Goal: Transaction & Acquisition: Purchase product/service

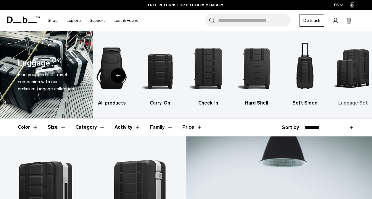
click at [357, 71] on img "6 / 6" at bounding box center [353, 68] width 38 height 57
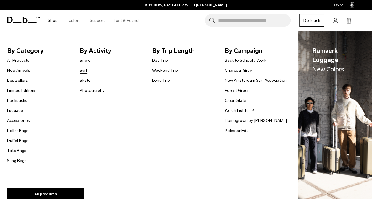
click at [83, 70] on link "Surf" at bounding box center [84, 70] width 8 height 6
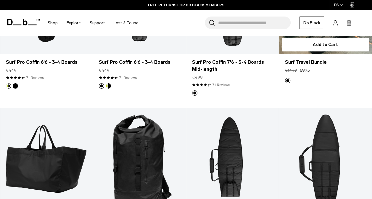
scroll to position [145, 0]
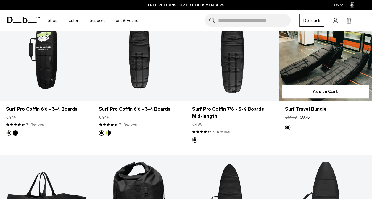
click at [313, 63] on link "Surf Travel Bundle" at bounding box center [325, 50] width 93 height 103
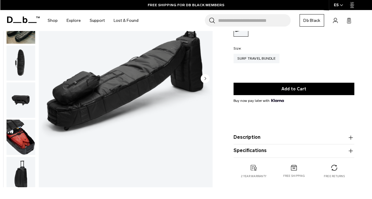
scroll to position [69, 0]
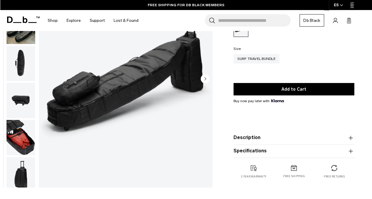
click at [246, 142] on product-accordion "Description The Surf Travel Bundle is built for surfers chasing waves near and …" at bounding box center [293, 138] width 121 height 13
click at [251, 140] on button "Description" at bounding box center [293, 138] width 121 height 7
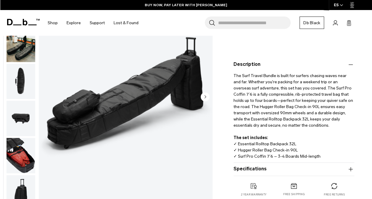
scroll to position [127, 0]
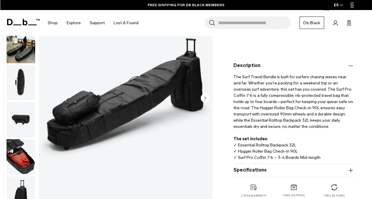
click at [14, 48] on img "button" at bounding box center [21, 44] width 29 height 35
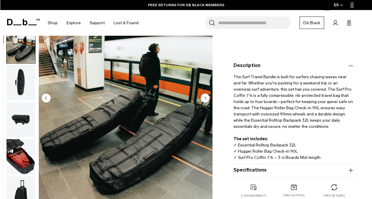
scroll to position [37, 0]
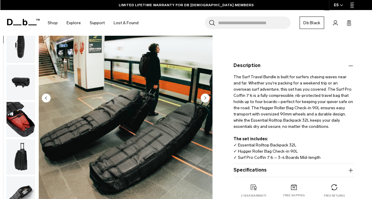
click at [23, 77] on img "button" at bounding box center [21, 82] width 29 height 35
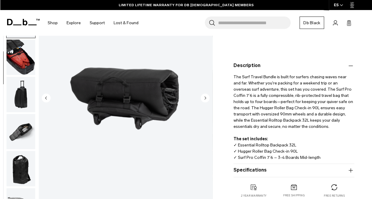
scroll to position [112, 0]
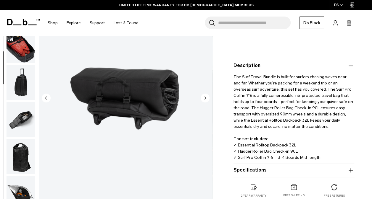
click at [23, 77] on img "button" at bounding box center [21, 81] width 29 height 35
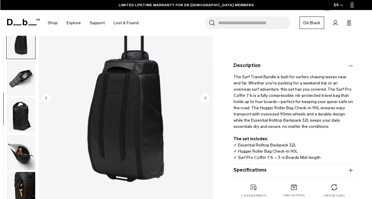
scroll to position [154, 0]
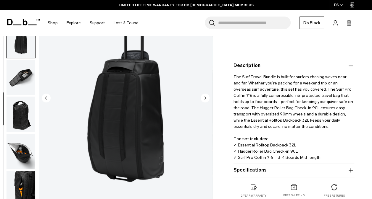
click at [23, 77] on img "button" at bounding box center [21, 76] width 29 height 35
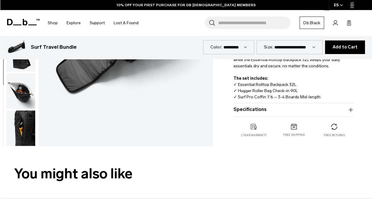
scroll to position [186, 0]
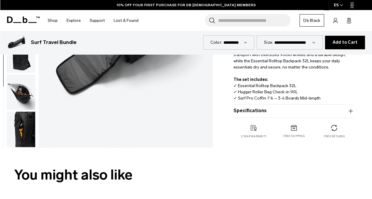
click at [255, 106] on product-accordion "Specifications Volume Essential Rolltop Backpack: 32 Hugger Roller Bag Check-in…" at bounding box center [293, 111] width 121 height 13
click at [257, 109] on button "Specifications" at bounding box center [293, 111] width 121 height 7
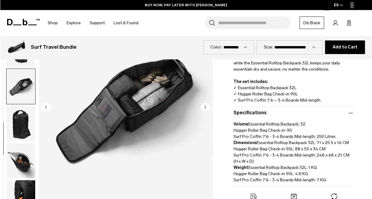
scroll to position [184, 0]
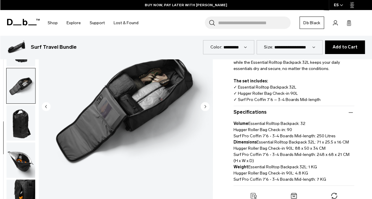
click at [18, 126] on img "button" at bounding box center [21, 122] width 29 height 35
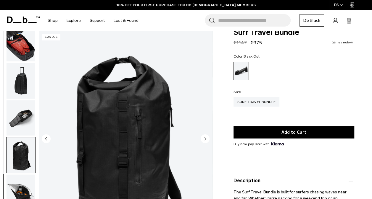
scroll to position [0, 0]
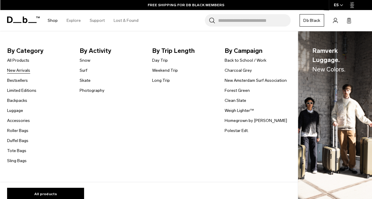
click at [21, 72] on link "New Arrivals" at bounding box center [18, 70] width 23 height 6
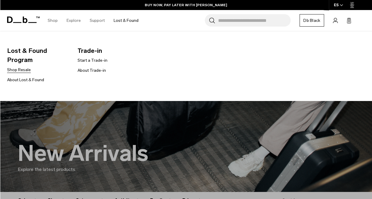
click at [22, 69] on link "Shop Resale" at bounding box center [19, 70] width 24 height 6
